Goal: Information Seeking & Learning: Learn about a topic

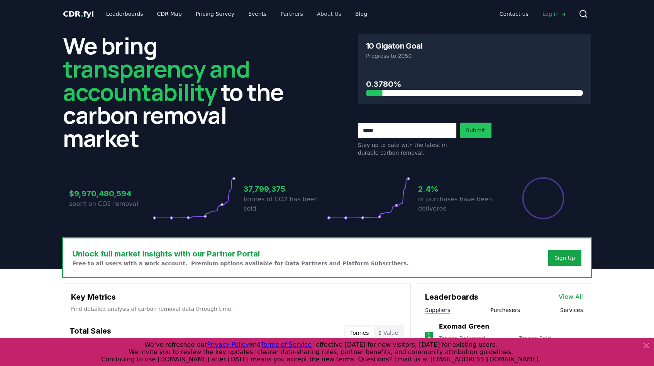
click at [317, 14] on link "About Us" at bounding box center [329, 14] width 37 height 14
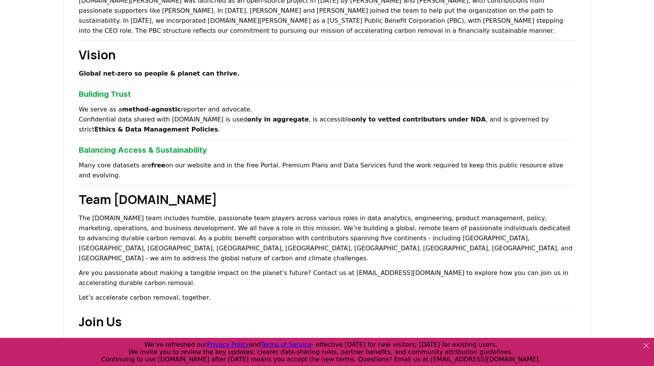
scroll to position [477, 0]
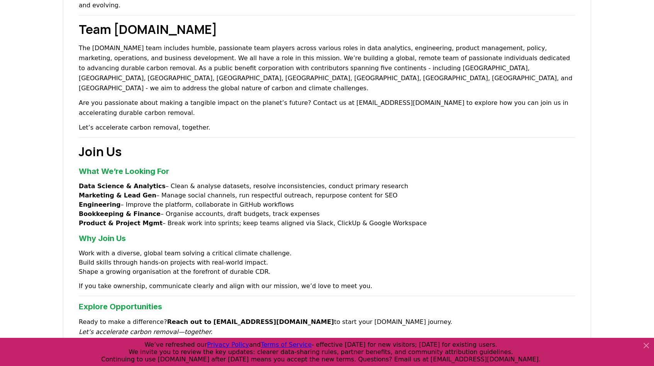
click at [113, 166] on h3 "What We’re Looking For" at bounding box center [327, 172] width 496 height 12
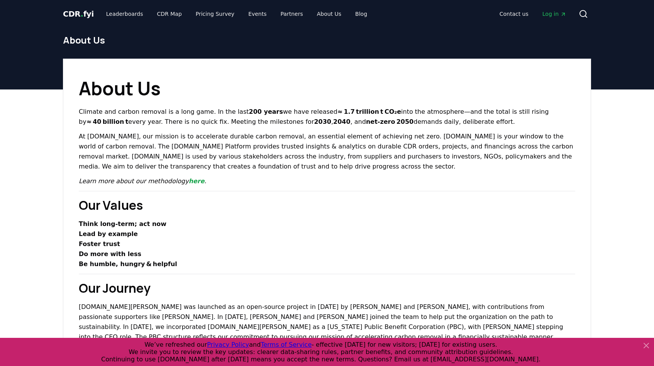
scroll to position [0, 0]
click at [313, 11] on link "About Us" at bounding box center [329, 14] width 37 height 14
click at [315, 14] on link "About Us" at bounding box center [329, 14] width 37 height 14
click at [208, 17] on link "Pricing Survey" at bounding box center [214, 14] width 51 height 14
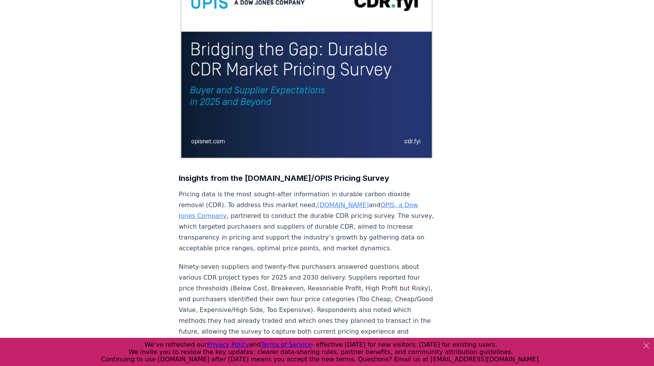
scroll to position [12, 0]
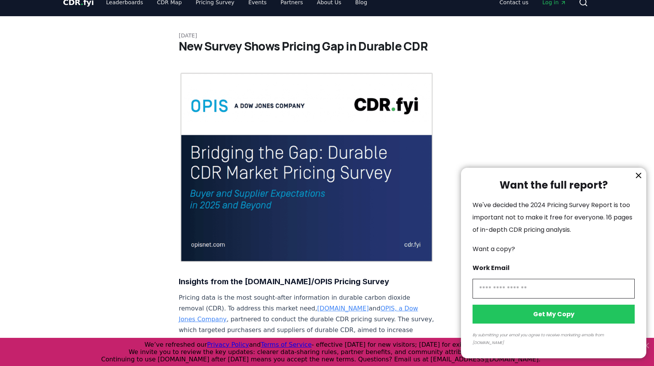
click at [639, 178] on icon "information" at bounding box center [638, 175] width 5 height 5
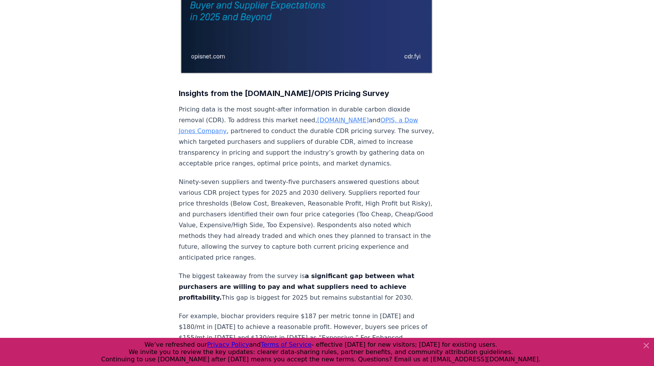
scroll to position [201, 0]
